Goal: Task Accomplishment & Management: Use online tool/utility

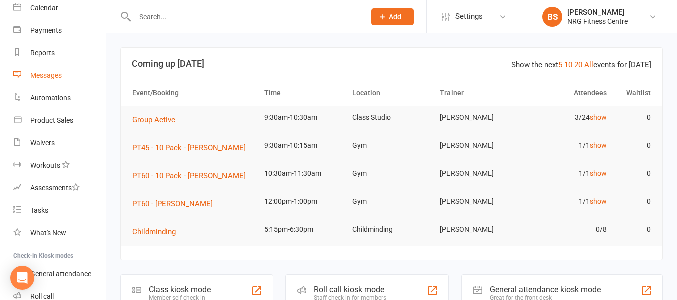
scroll to position [159, 0]
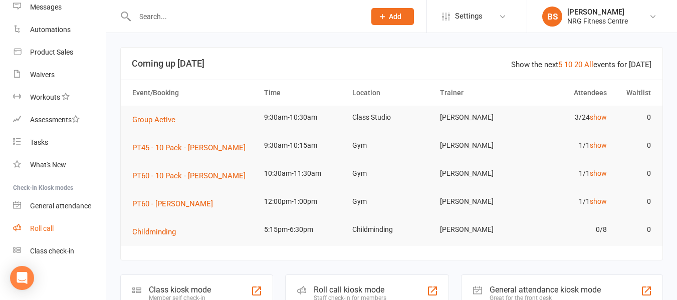
click at [48, 230] on div "Roll call" at bounding box center [42, 228] width 24 height 8
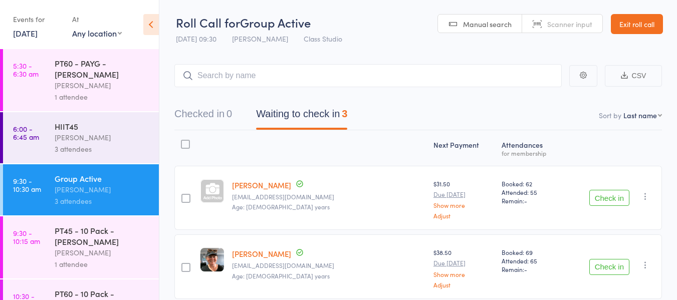
click at [95, 130] on div "HIIT45" at bounding box center [103, 126] width 96 height 11
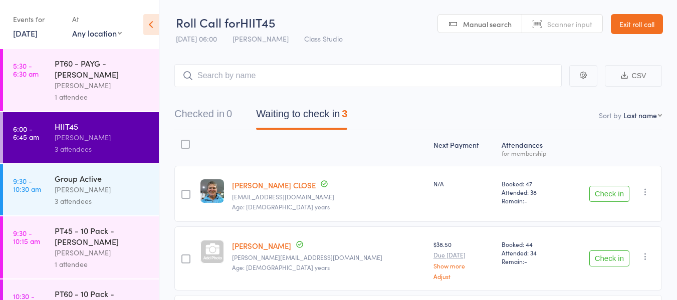
click at [606, 191] on button "Check in" at bounding box center [609, 194] width 40 height 16
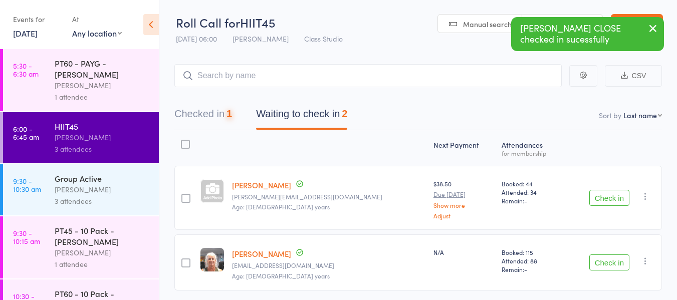
click at [606, 191] on button "Check in" at bounding box center [609, 198] width 40 height 16
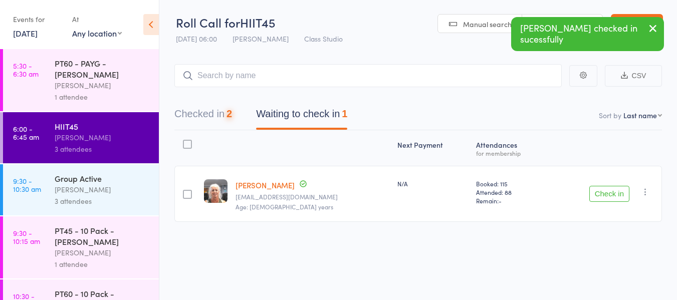
click at [605, 193] on button "Check in" at bounding box center [609, 194] width 40 height 16
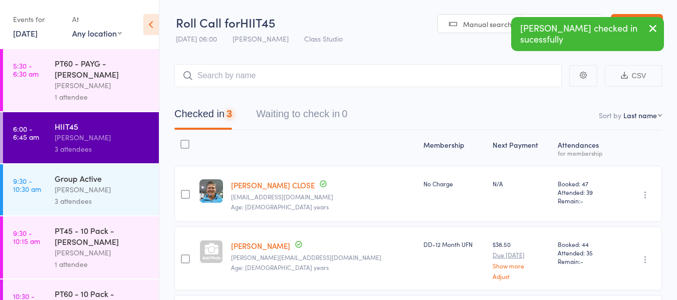
click at [654, 31] on icon "button" at bounding box center [653, 28] width 12 height 13
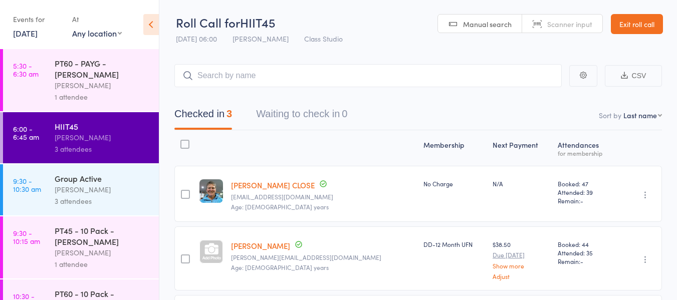
click at [643, 25] on link "Exit roll call" at bounding box center [637, 24] width 52 height 20
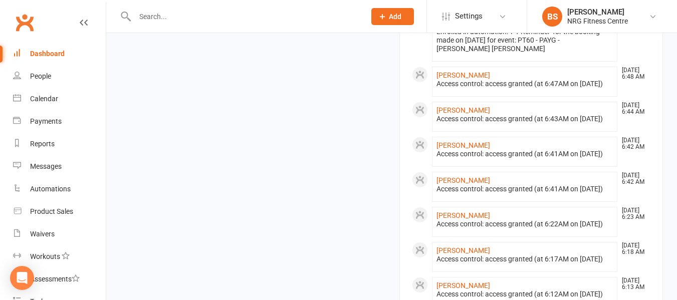
scroll to position [601, 0]
